Goal: Task Accomplishment & Management: Use online tool/utility

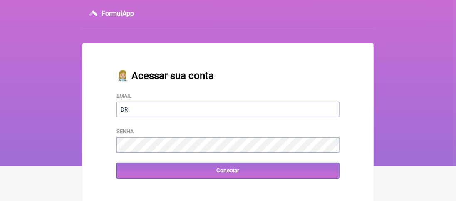
type input "[EMAIL_ADDRESS][DOMAIN_NAME]"
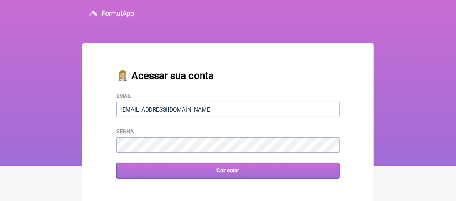
click at [131, 169] on input "Conectar" at bounding box center [227, 170] width 223 height 15
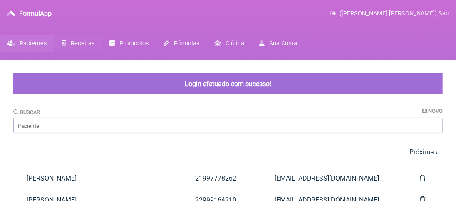
click at [74, 42] on span "Receitas" at bounding box center [83, 43] width 24 height 7
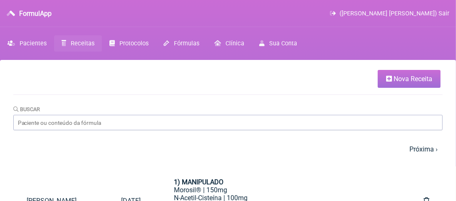
click at [405, 77] on span "Nova Receita" at bounding box center [412, 79] width 39 height 8
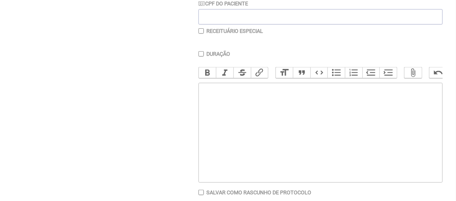
scroll to position [42, 0]
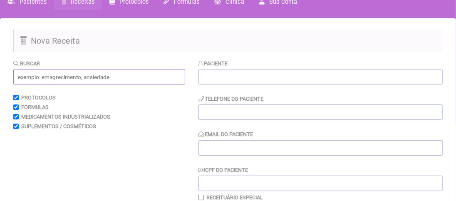
click at [47, 78] on input "text" at bounding box center [99, 76] width 172 height 15
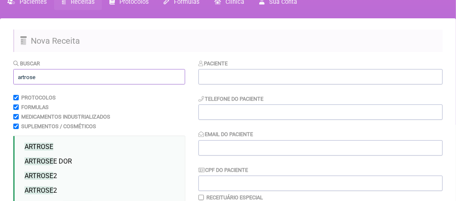
scroll to position [166, 0]
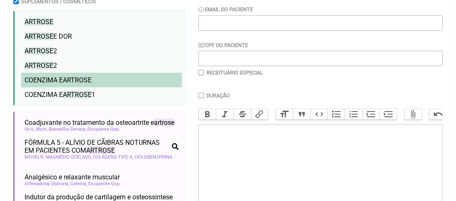
type input "artrose"
click at [69, 76] on li "COENZIMA E ARTROSE" at bounding box center [101, 80] width 160 height 15
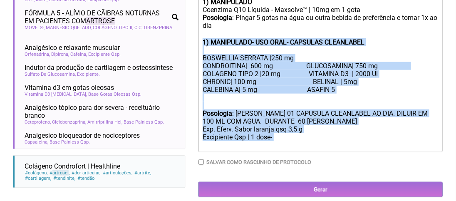
scroll to position [306, 0]
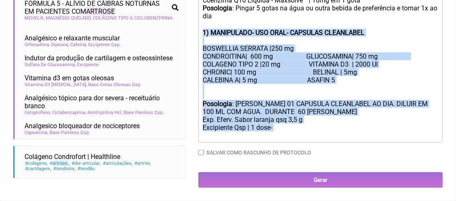
drag, startPoint x: 202, startPoint y: 95, endPoint x: 205, endPoint y: 142, distance: 46.7
click at [205, 142] on trix-editor "1) MANIPULADO Coenzima Q10 Líquida - Maxsolve™ | 10mg em 1 gota Posologia : Pin…" at bounding box center [320, 63] width 244 height 157
type trix-editor "<div><strong>1) MANIPULADO</strong></div><div>Coenzima Q10 Líquida - Maxsolve™ …"
copy trix-editor "1) MANIPULADO- USO ORAL- CAPSULAS CLEANLABEL BOSWELLIA SERRATA |250 mg CONDROIT…"
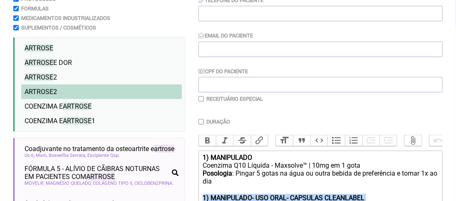
scroll to position [57, 0]
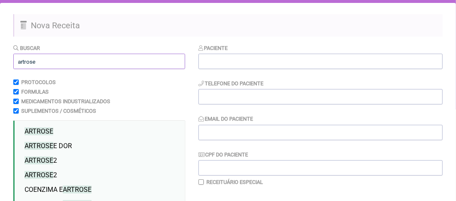
click at [43, 62] on input "artrose" at bounding box center [99, 61] width 172 height 15
type input "a"
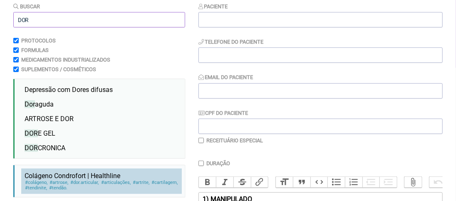
scroll to position [140, 0]
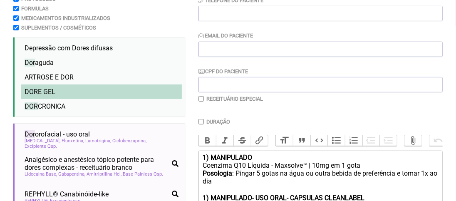
type input "DOR"
drag, startPoint x: 54, startPoint y: 90, endPoint x: 65, endPoint y: 92, distance: 11.8
click at [57, 91] on li "DOR E GEL" at bounding box center [101, 91] width 160 height 15
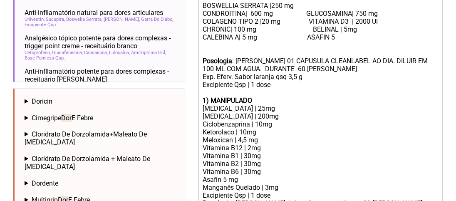
scroll to position [497, 0]
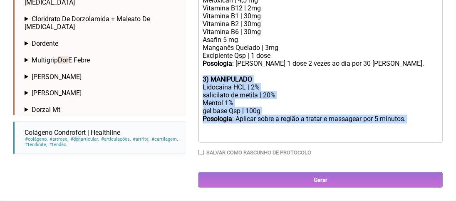
drag, startPoint x: 202, startPoint y: 80, endPoint x: 219, endPoint y: 129, distance: 51.9
type trix-editor "<div><strong>1) MANIPULADO</strong></div><div>Coenzima Q10 Líquida - Maxsolve™ …"
copy trix-editor "3) MANIPULADO Lidocaína HCL | 2% salicilato de metila | 20% Mentol 1% gel base …"
